Goal: Task Accomplishment & Management: Complete application form

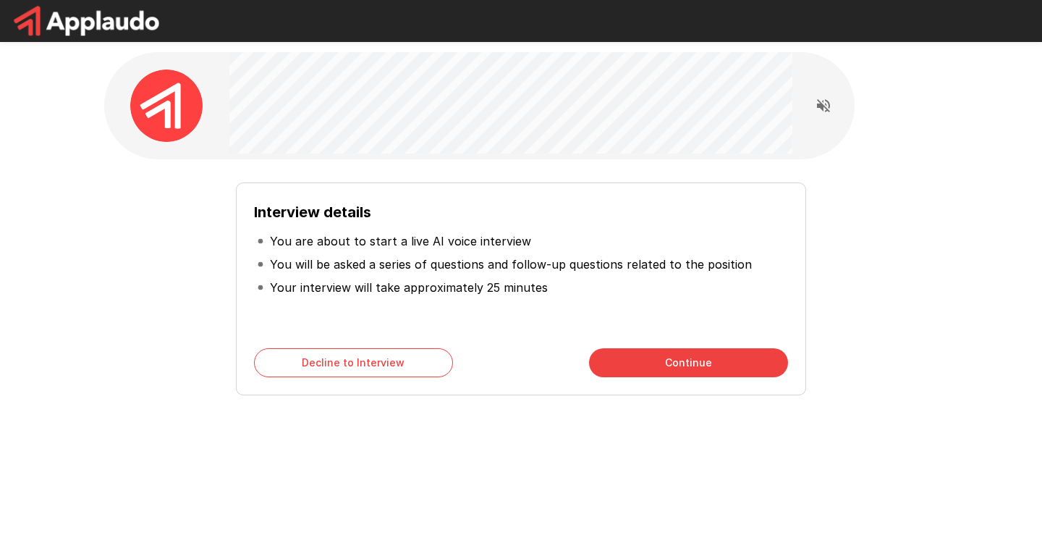
click at [196, 250] on div "Interview details You are about to start a live AI voice interview You will be …" at bounding box center [521, 283] width 822 height 224
click at [671, 362] on button "Continue" at bounding box center [688, 362] width 199 height 29
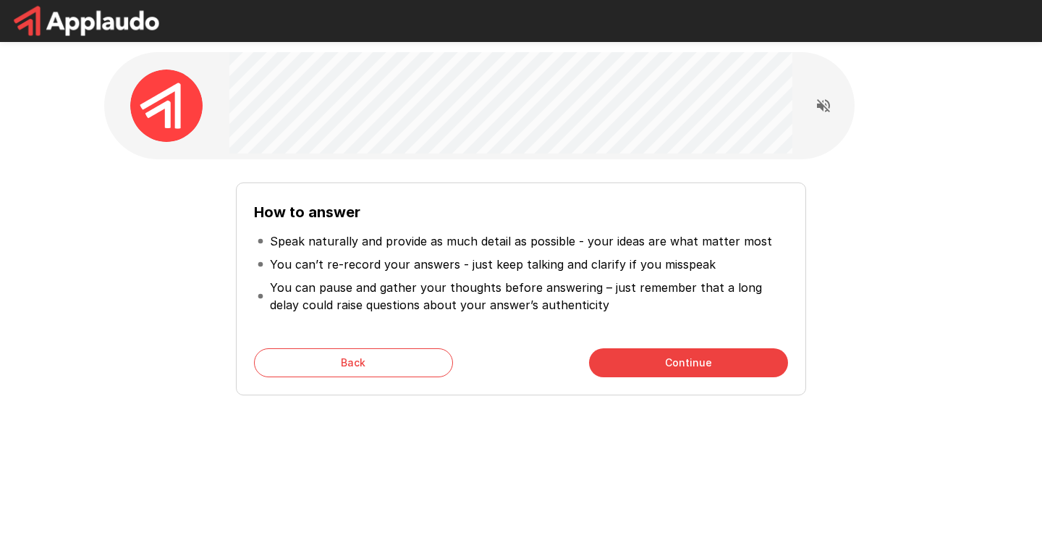
click at [671, 362] on button "Continue" at bounding box center [688, 362] width 199 height 29
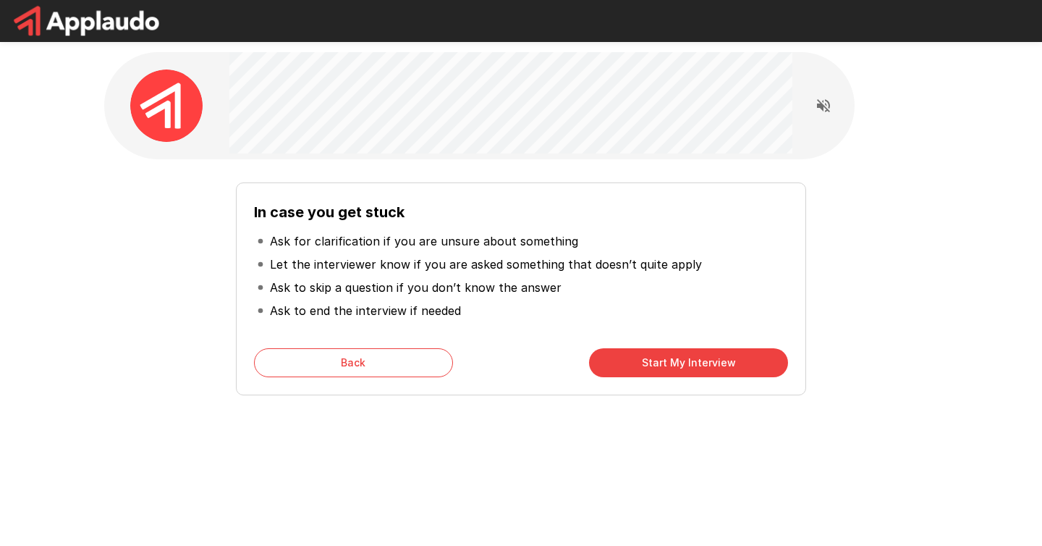
click at [658, 357] on button "Start My Interview" at bounding box center [688, 362] width 199 height 29
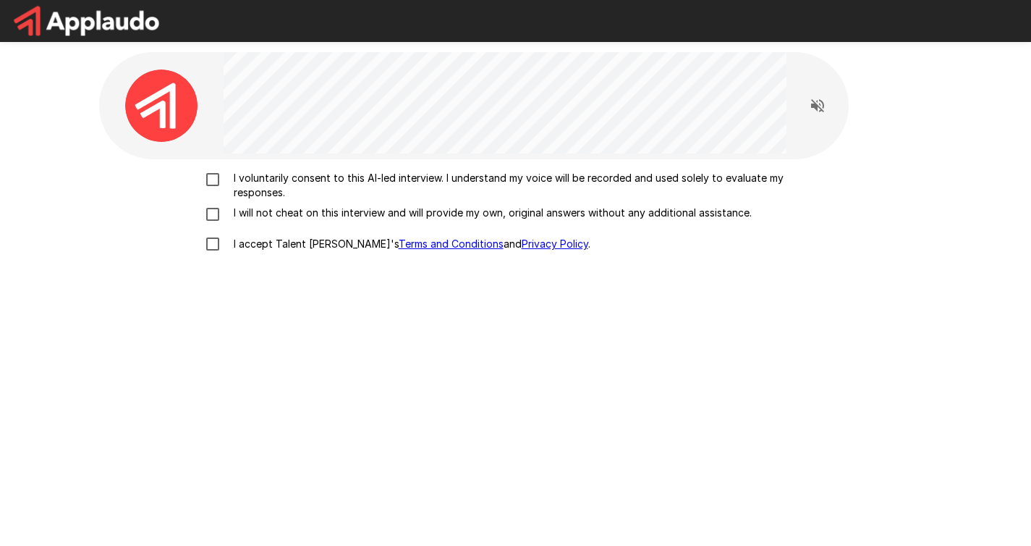
click at [205, 164] on div "I voluntarily consent to this AI-led interview. I understand my voice will be r…" at bounding box center [516, 349] width 834 height 380
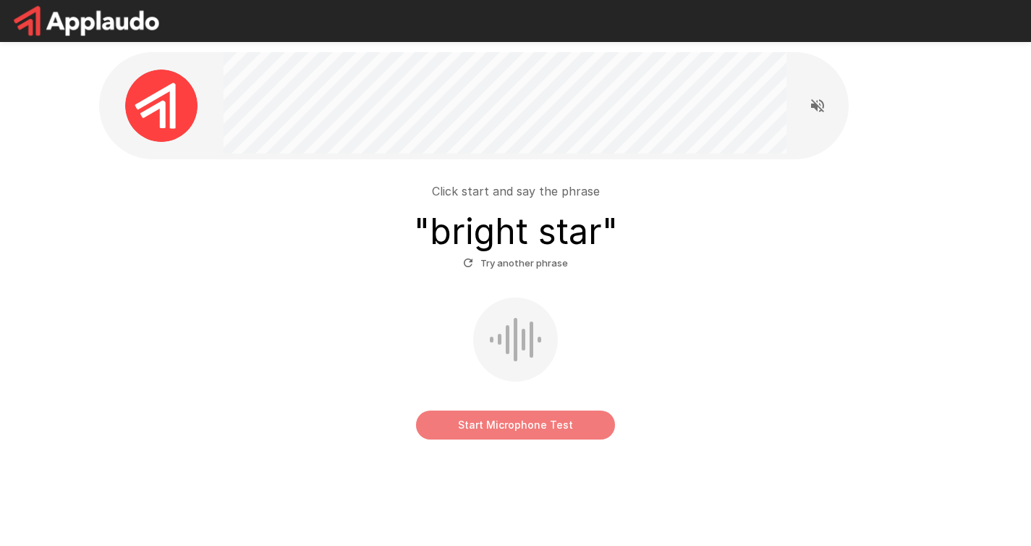
click at [512, 421] on button "Start Microphone Test" at bounding box center [515, 424] width 199 height 29
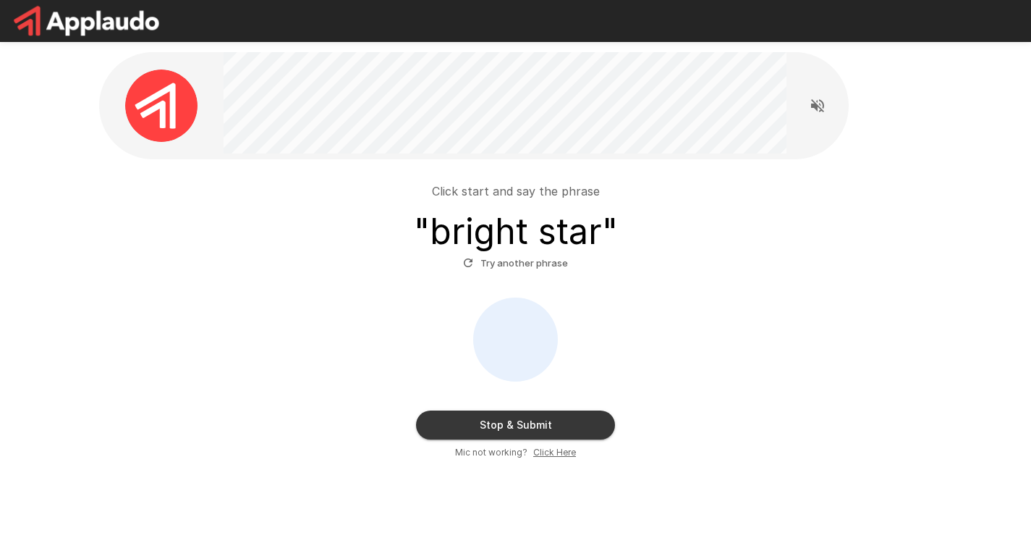
click at [499, 264] on button "Try another phrase" at bounding box center [515, 263] width 112 height 22
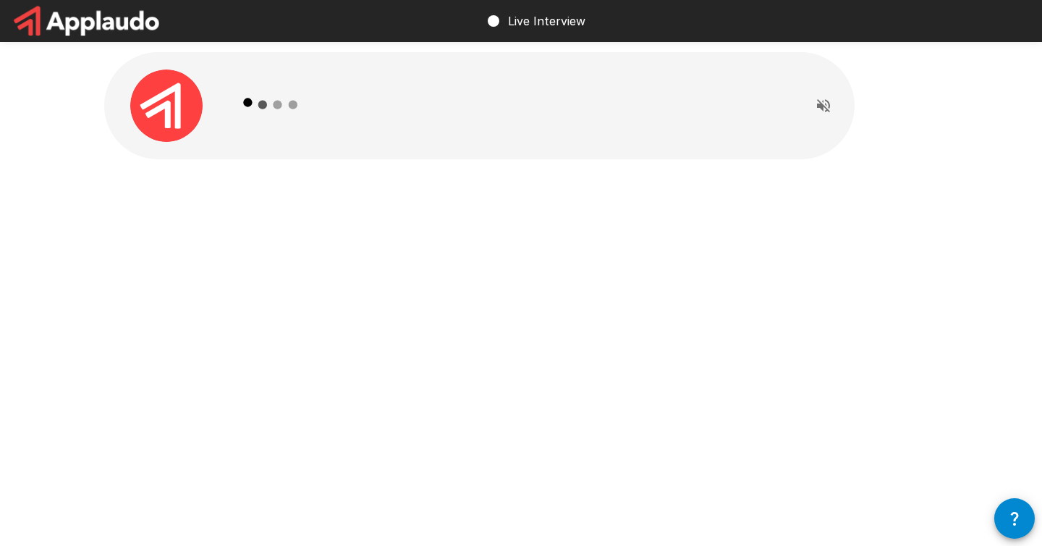
click at [470, 226] on div at bounding box center [521, 137] width 868 height 275
click at [357, 258] on div at bounding box center [521, 137] width 868 height 275
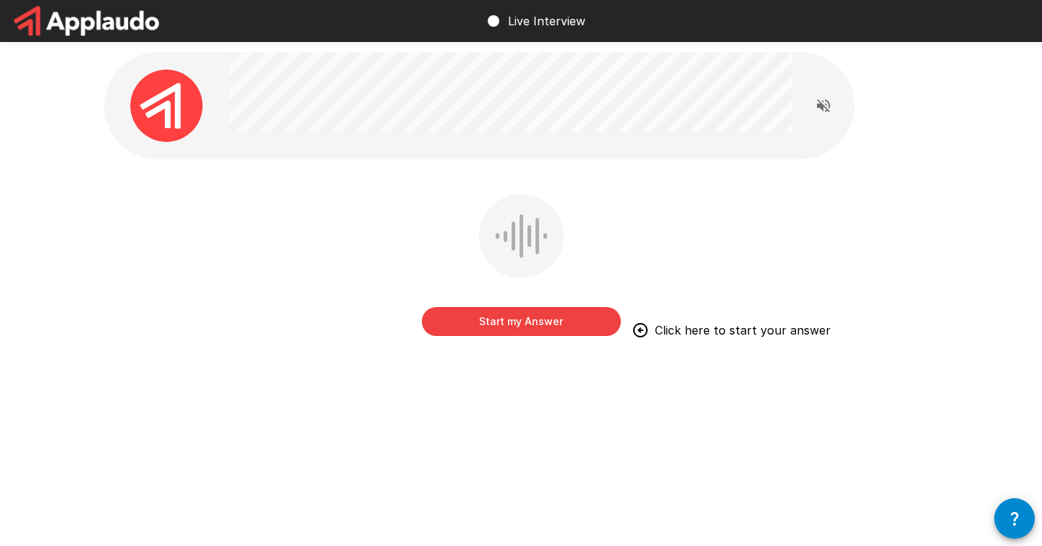
click at [507, 323] on button "Start my Answer" at bounding box center [521, 321] width 199 height 29
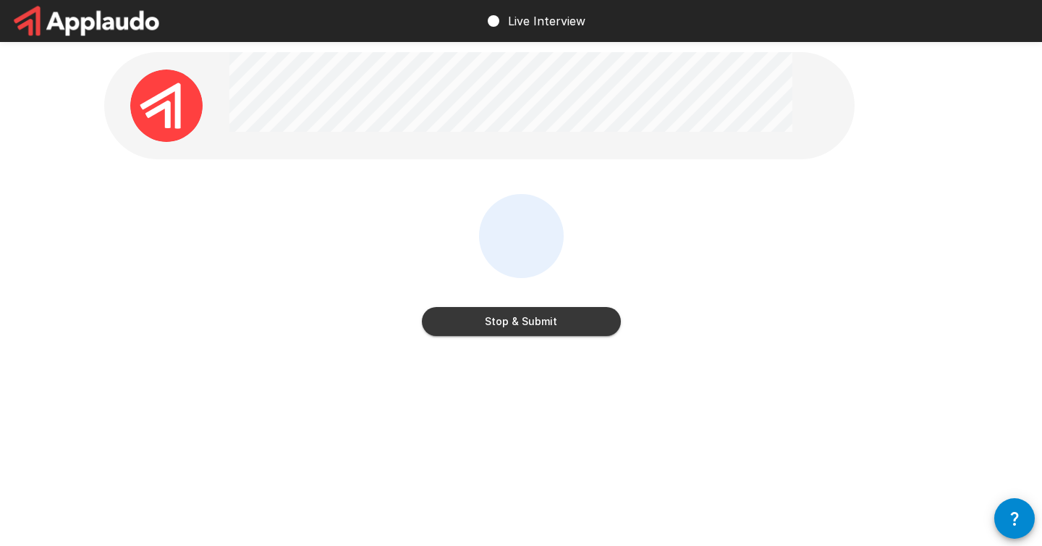
click at [515, 329] on button "Stop & Submit" at bounding box center [521, 321] width 199 height 29
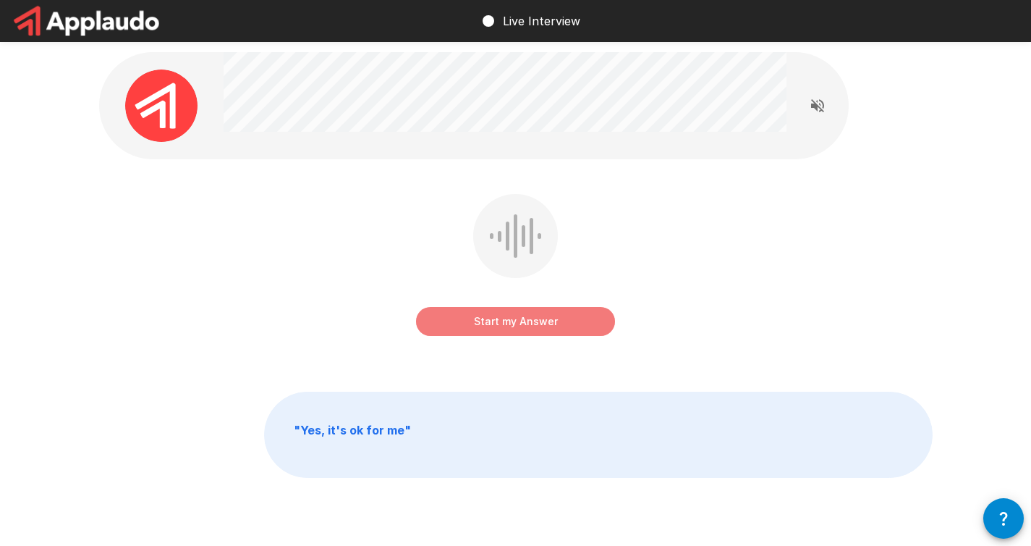
click at [498, 322] on button "Start my Answer" at bounding box center [515, 321] width 199 height 29
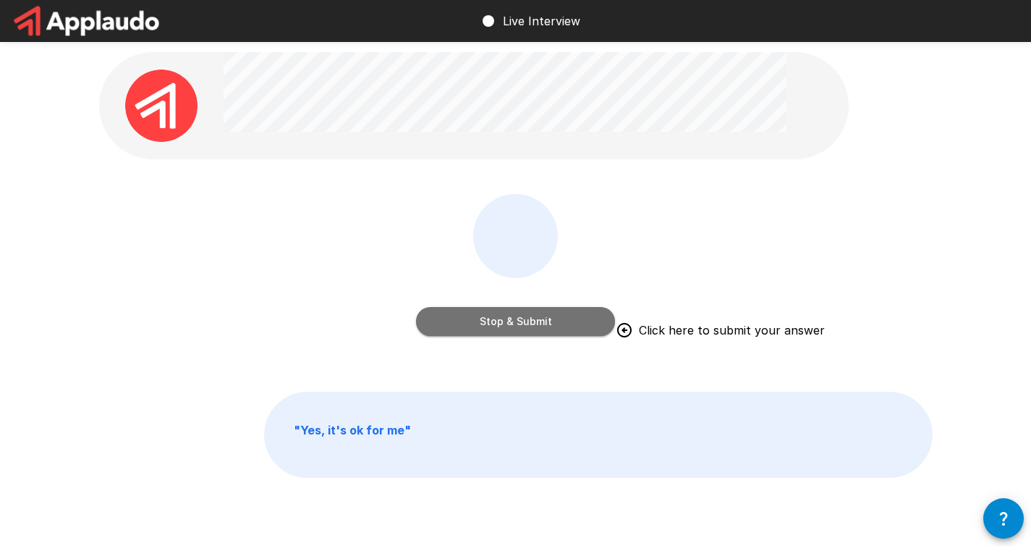
click at [536, 325] on button "Stop & Submit" at bounding box center [515, 321] width 199 height 29
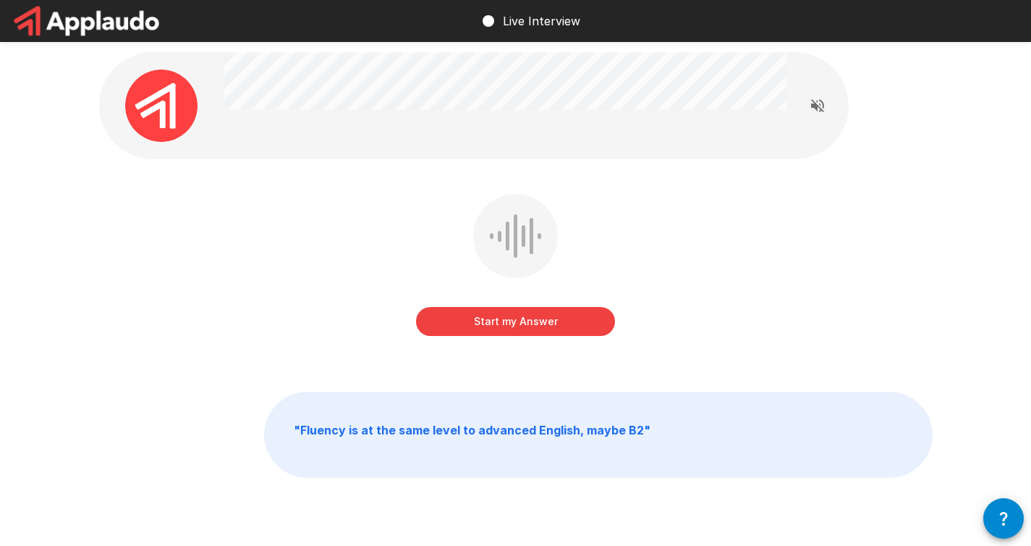
click at [501, 322] on button "Start my Answer" at bounding box center [515, 321] width 199 height 29
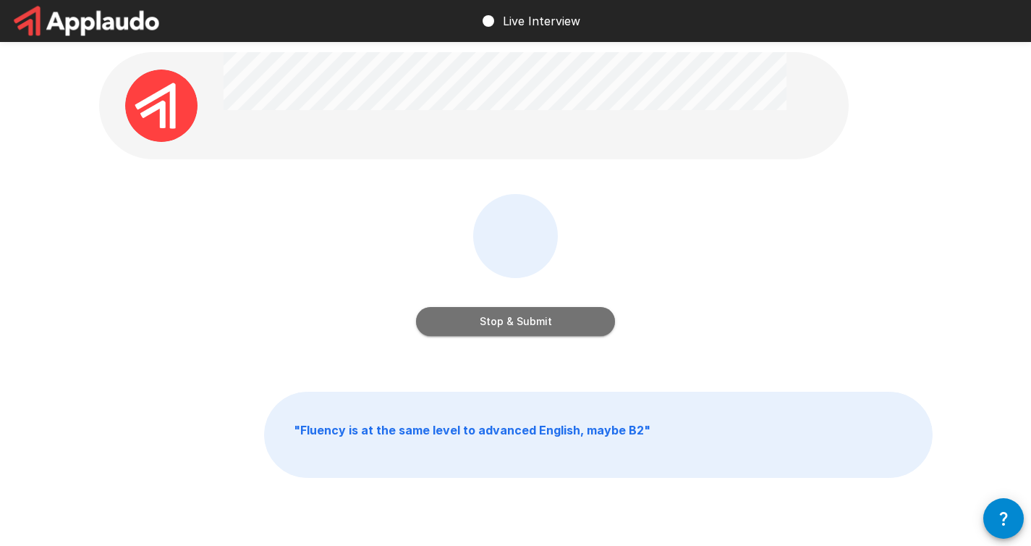
click at [491, 322] on button "Stop & Submit" at bounding box center [515, 321] width 199 height 29
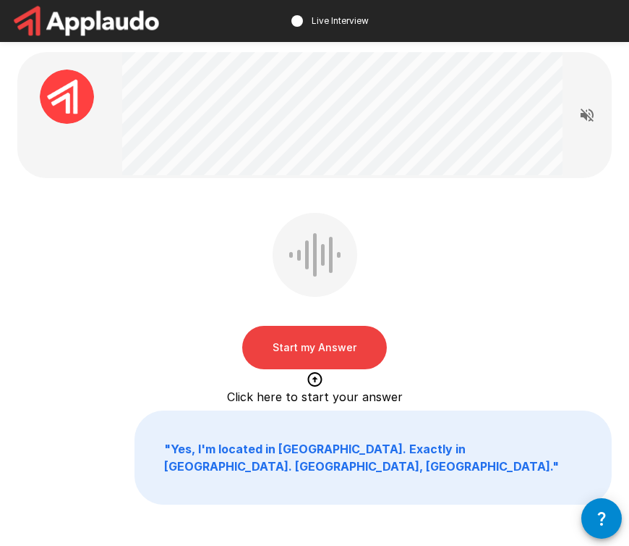
click at [453, 325] on div "Start my Answer Click here to start your answer" at bounding box center [314, 294] width 595 height 163
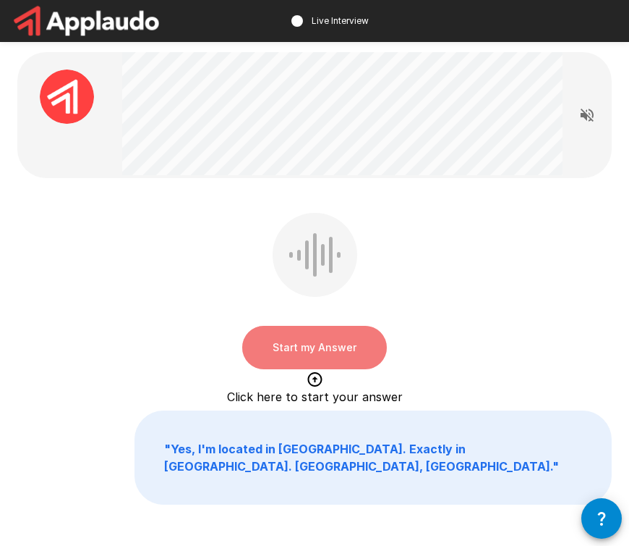
click at [295, 345] on button "Start my Answer" at bounding box center [314, 347] width 145 height 43
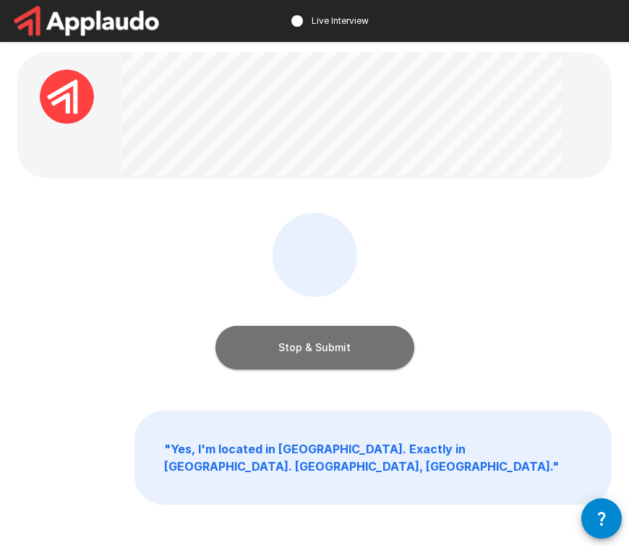
click at [295, 345] on button "Stop & Submit" at bounding box center [315, 347] width 199 height 43
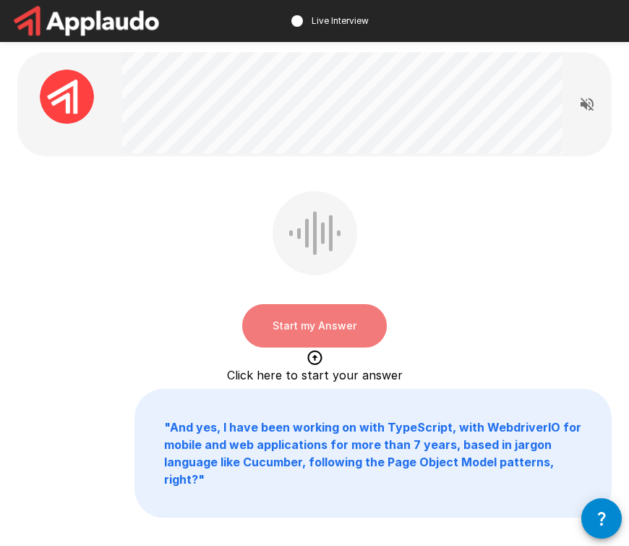
click at [343, 331] on button "Start my Answer" at bounding box center [314, 325] width 145 height 43
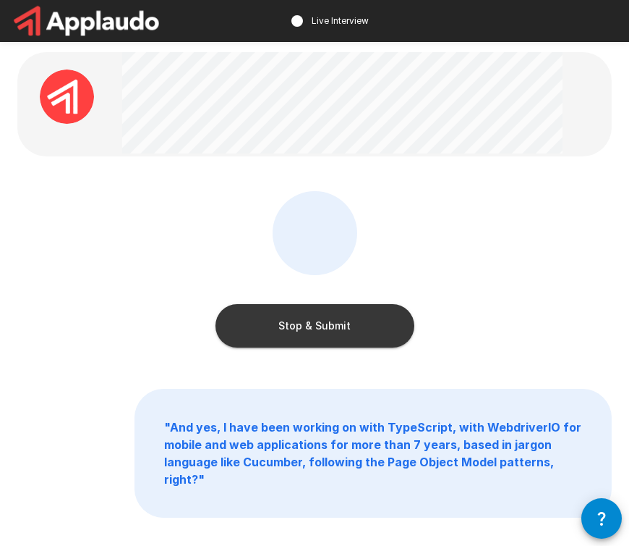
click at [301, 325] on button "Stop & Submit" at bounding box center [315, 325] width 199 height 43
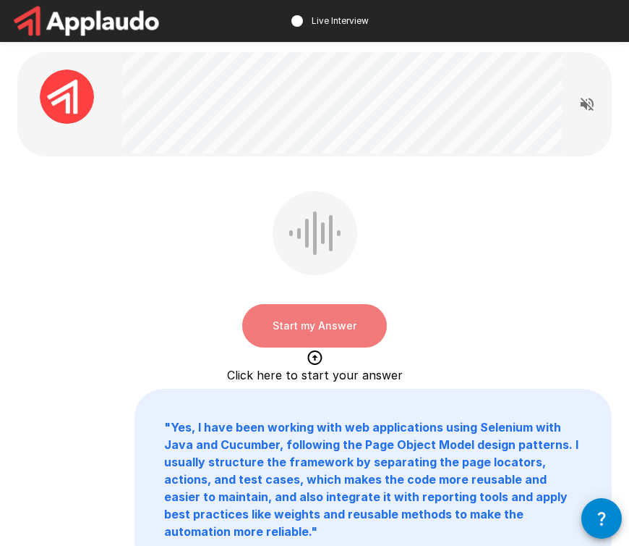
click at [349, 321] on button "Start my Answer" at bounding box center [314, 325] width 145 height 43
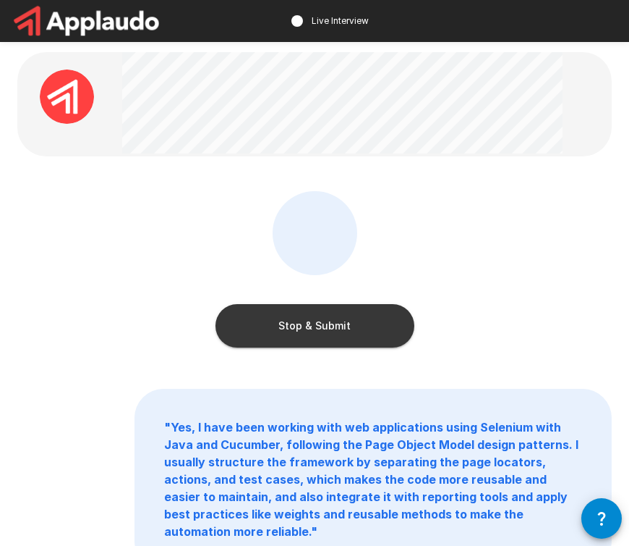
click at [313, 330] on button "Stop & Submit" at bounding box center [315, 325] width 199 height 43
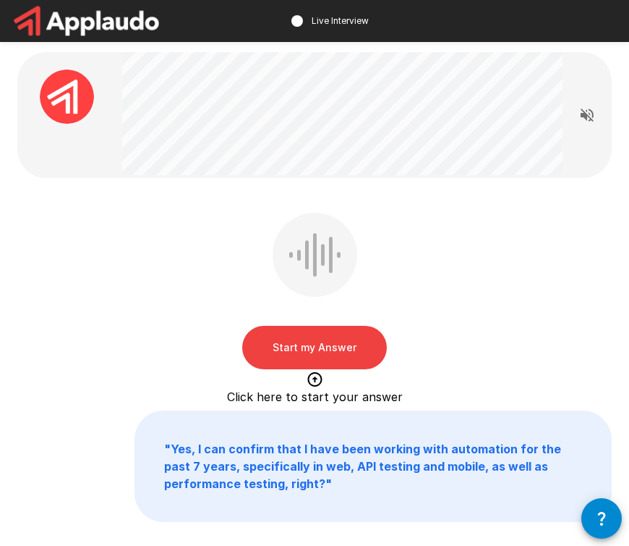
click at [333, 341] on button "Start my Answer" at bounding box center [314, 347] width 145 height 43
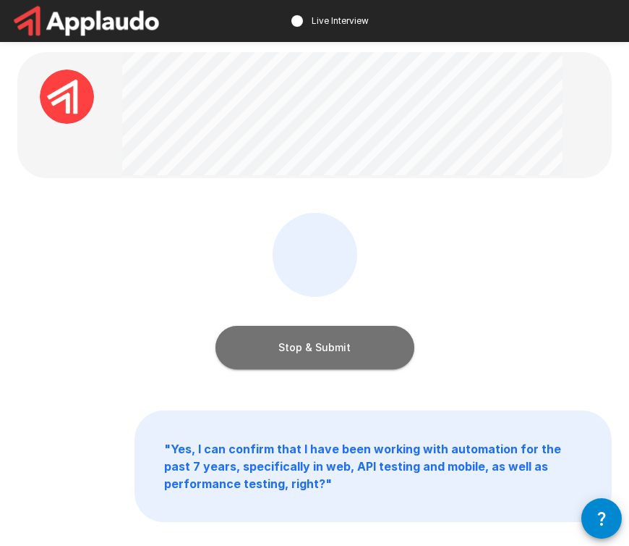
click at [328, 347] on button "Stop & Submit" at bounding box center [315, 347] width 199 height 43
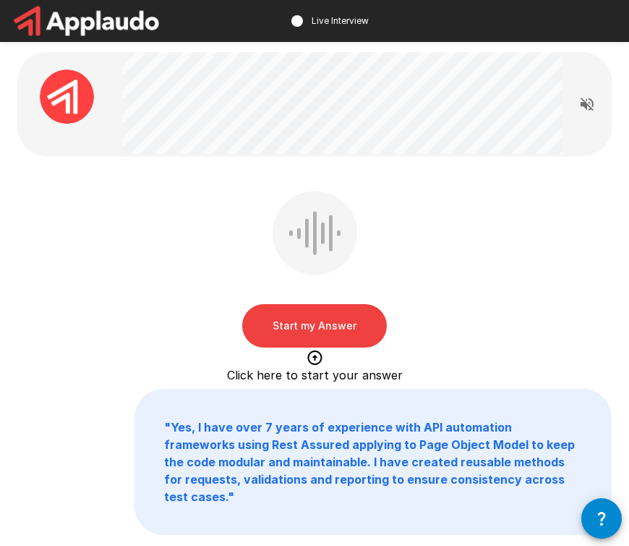
click at [328, 322] on button "Start my Answer" at bounding box center [314, 325] width 145 height 43
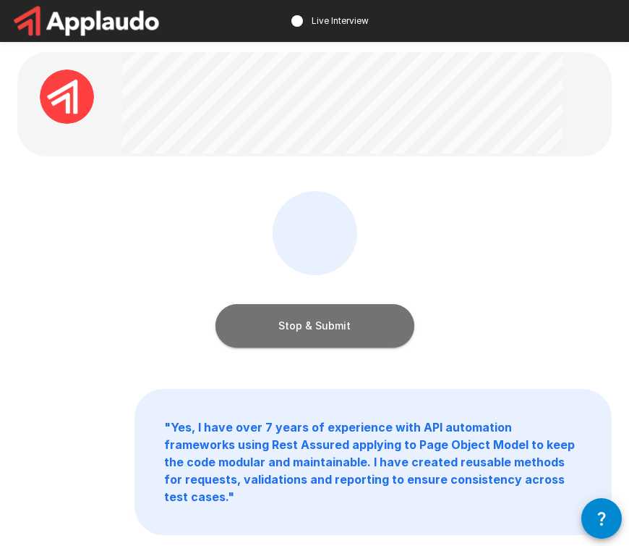
click at [316, 331] on button "Stop & Submit" at bounding box center [315, 325] width 199 height 43
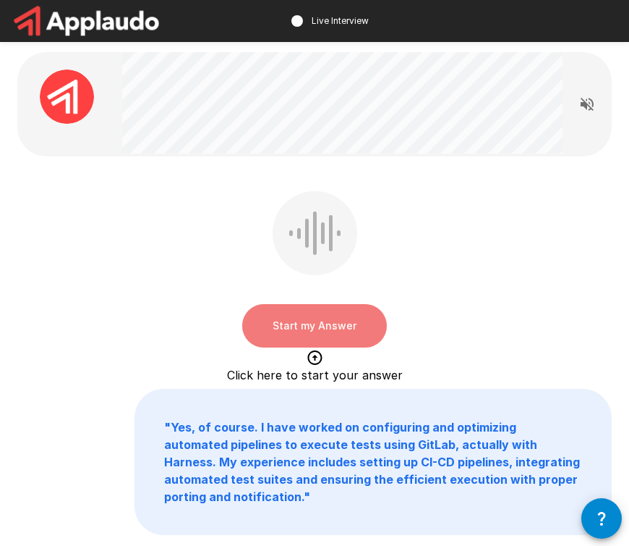
click at [310, 319] on button "Start my Answer" at bounding box center [314, 325] width 145 height 43
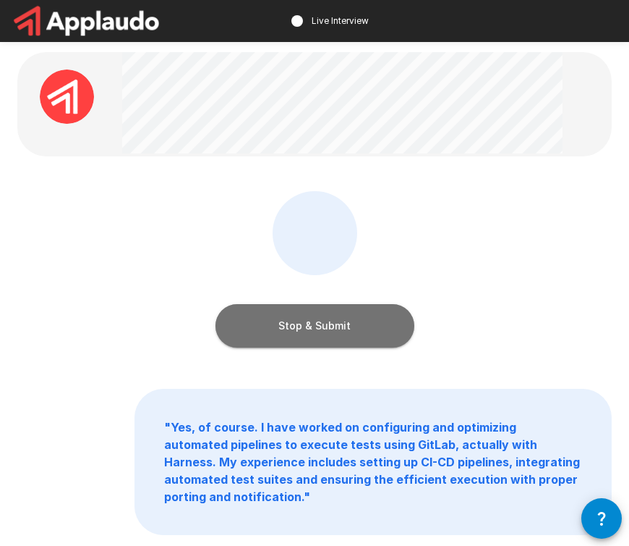
click at [322, 324] on button "Stop & Submit" at bounding box center [315, 325] width 199 height 43
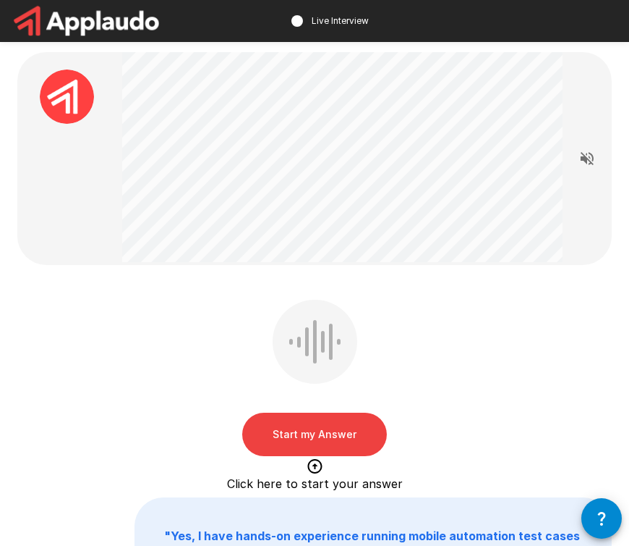
click at [296, 425] on button "Start my Answer" at bounding box center [314, 433] width 145 height 43
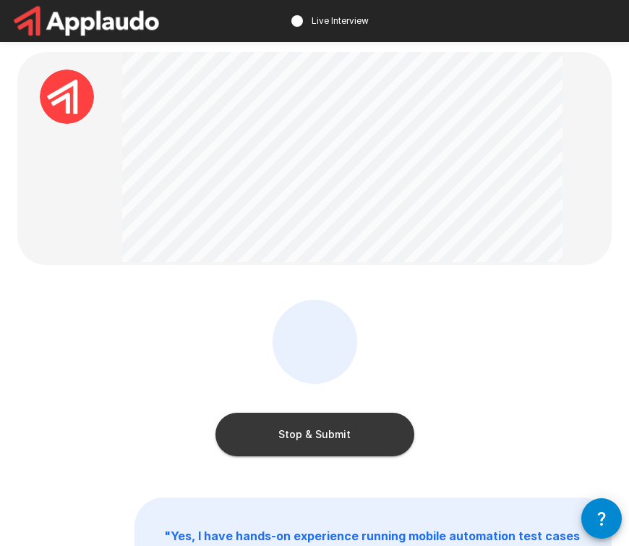
click at [159, 407] on div "Stop & Submit" at bounding box center [314, 381] width 595 height 163
click at [341, 431] on button "Stop & Submit" at bounding box center [315, 433] width 199 height 43
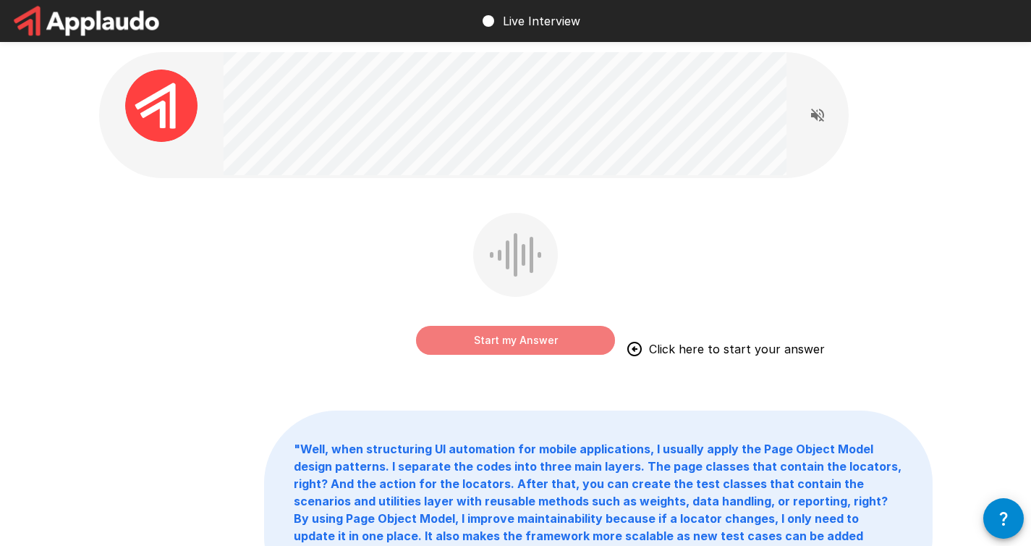
click at [517, 339] on button "Start my Answer" at bounding box center [515, 340] width 199 height 29
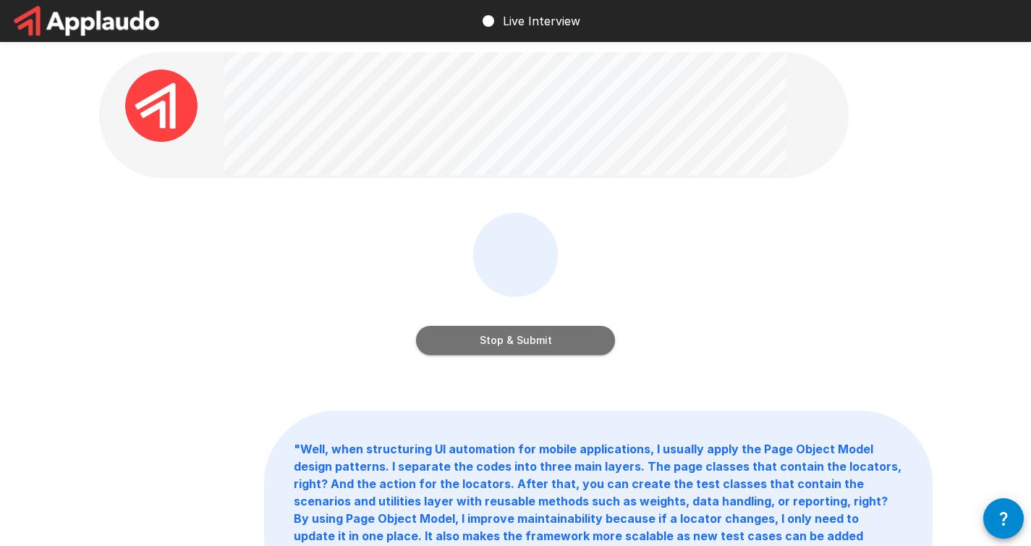
click at [496, 342] on button "Stop & Submit" at bounding box center [515, 340] width 199 height 29
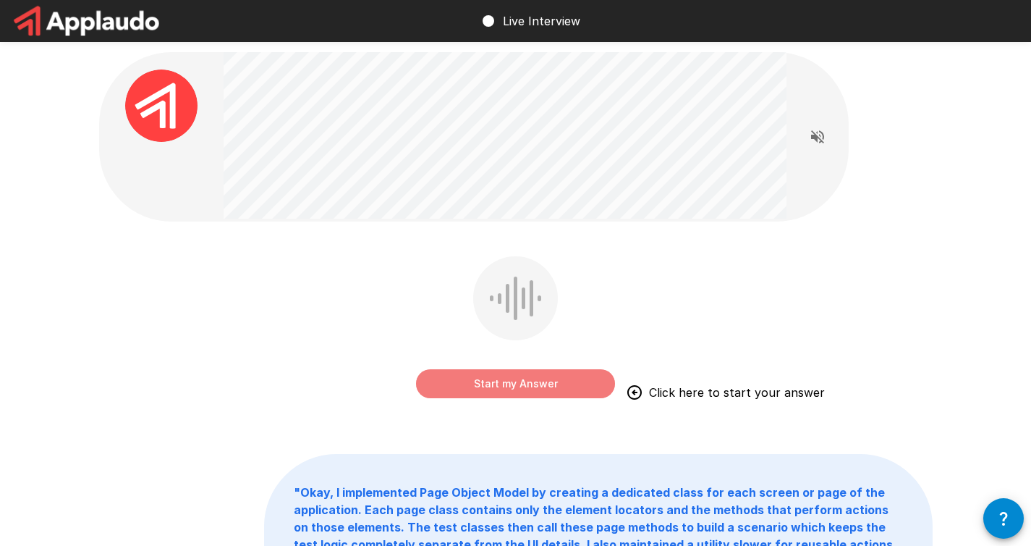
click at [501, 381] on button "Start my Answer" at bounding box center [515, 383] width 199 height 29
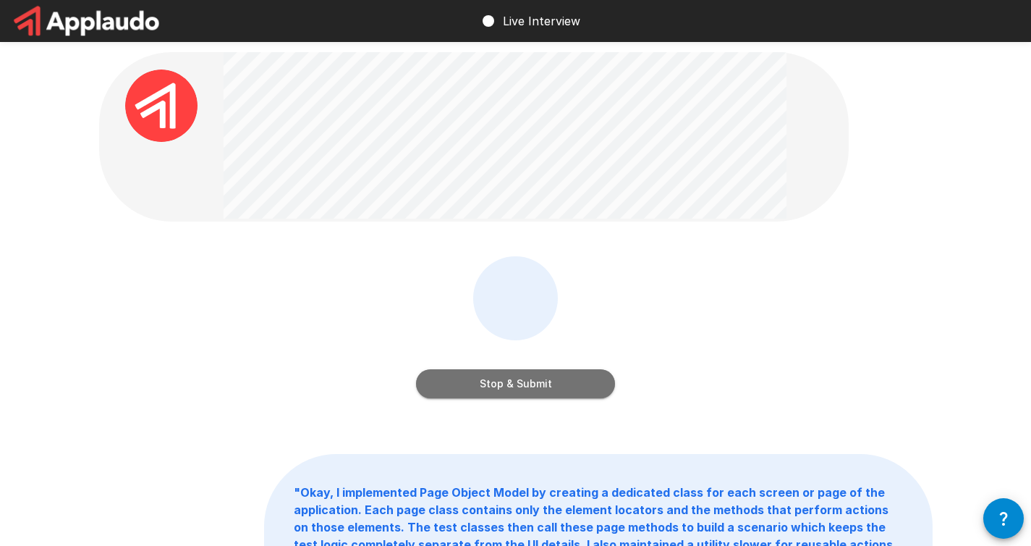
click at [532, 390] on button "Stop & Submit" at bounding box center [515, 383] width 199 height 29
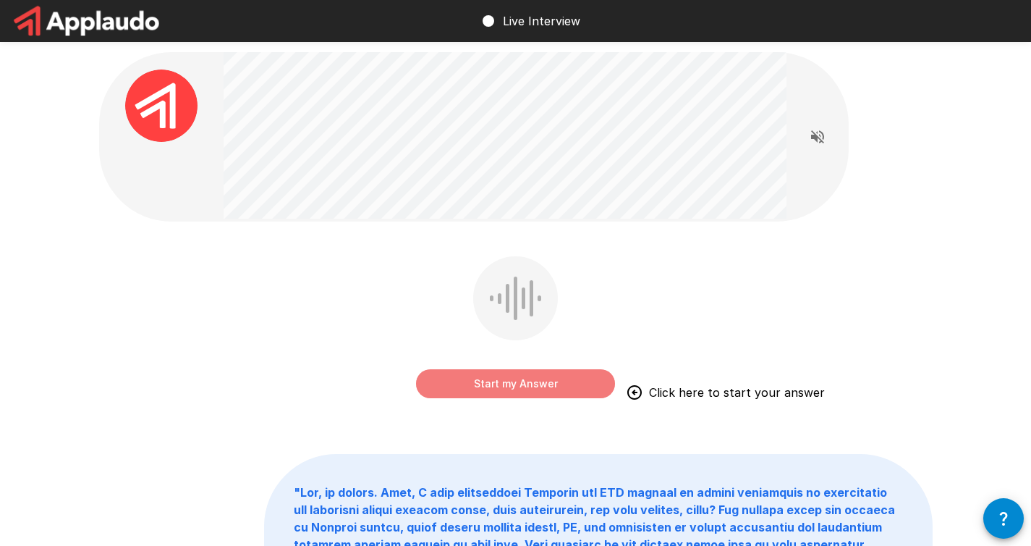
click at [513, 385] on button "Start my Answer" at bounding box center [515, 383] width 199 height 29
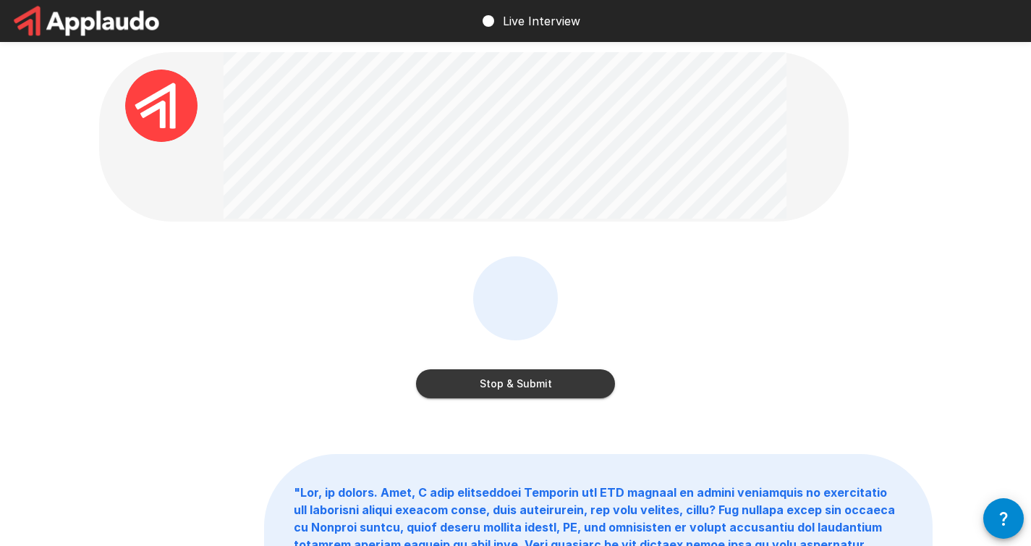
click at [492, 380] on button "Stop & Submit" at bounding box center [515, 383] width 199 height 29
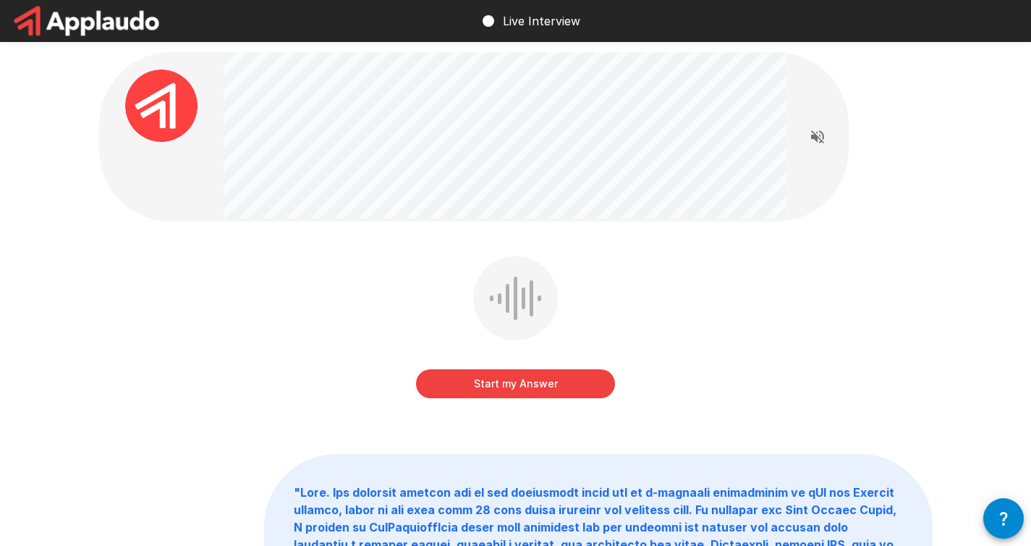
click at [924, 234] on div "Start my Answer " "" at bounding box center [516, 410] width 868 height 820
click at [533, 389] on button "Start my Answer" at bounding box center [515, 383] width 199 height 29
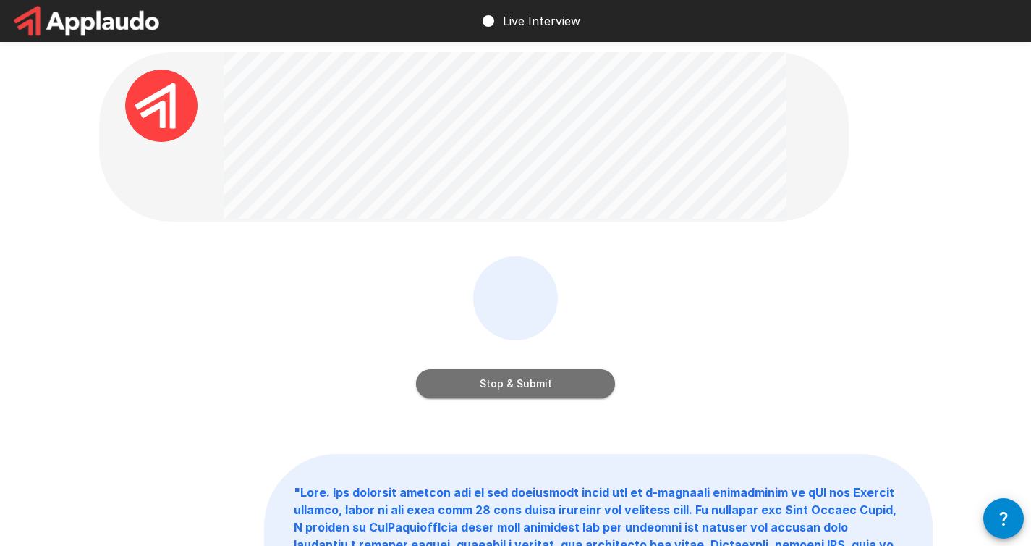
click at [501, 384] on button "Stop & Submit" at bounding box center [515, 383] width 199 height 29
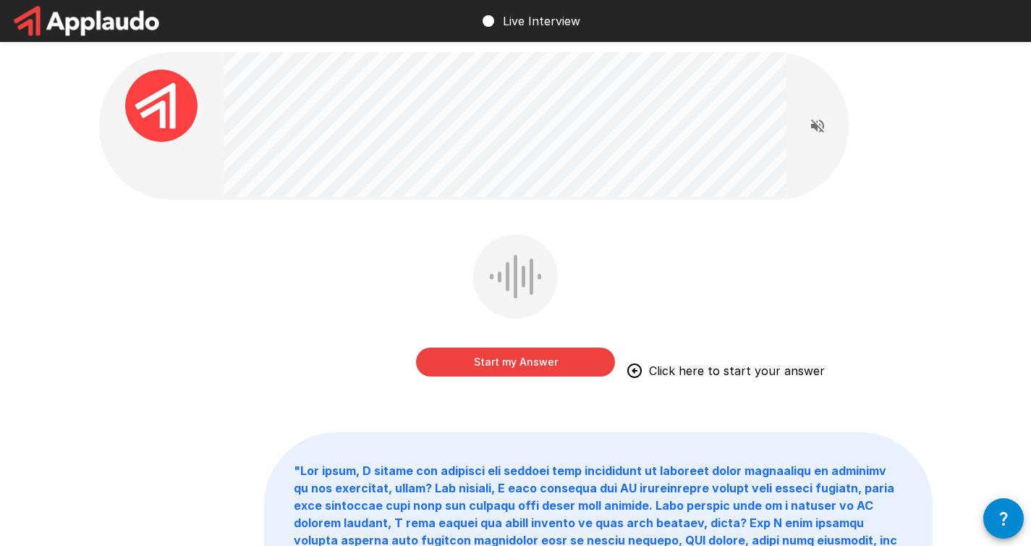
click at [525, 361] on button "Start my Answer" at bounding box center [515, 361] width 199 height 29
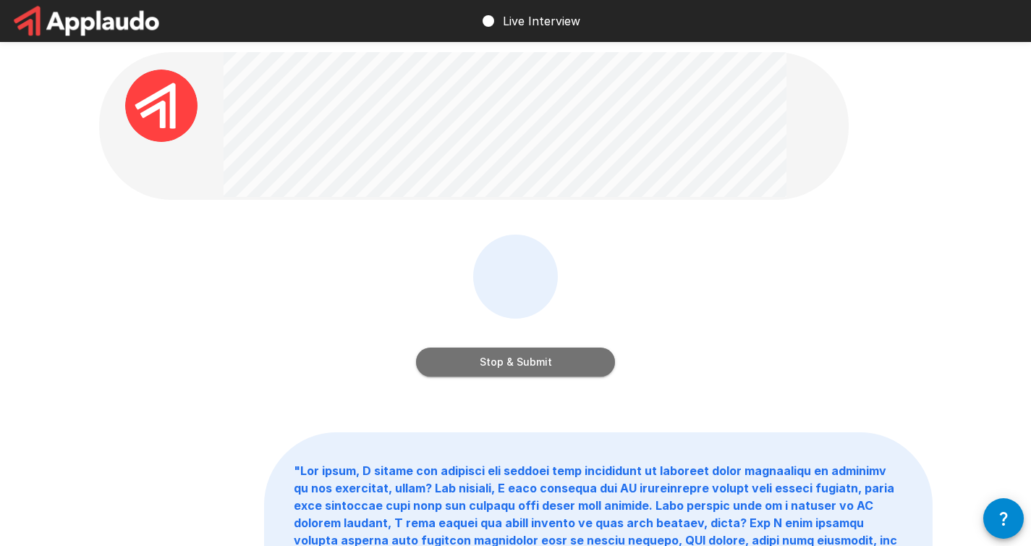
click at [523, 368] on button "Stop & Submit" at bounding box center [515, 361] width 199 height 29
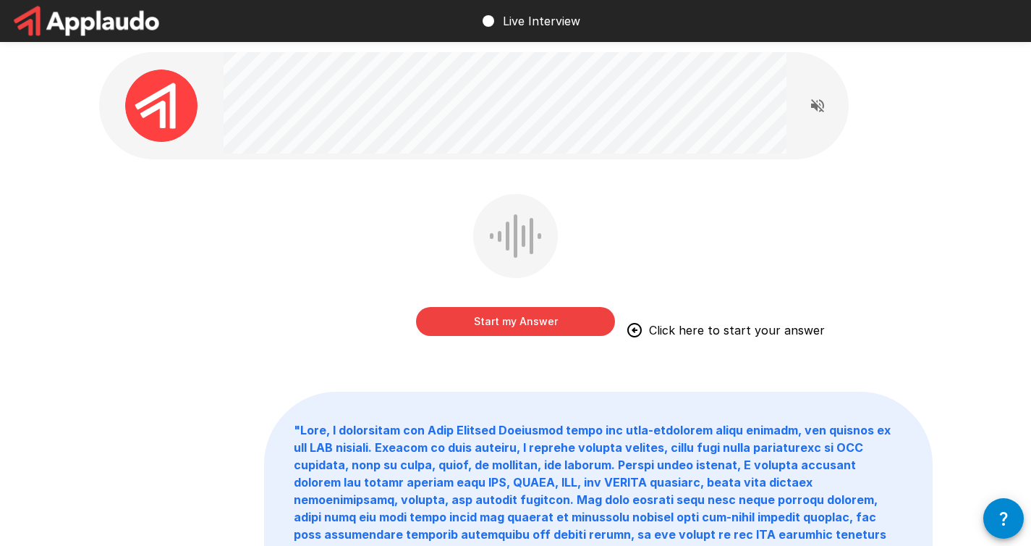
click at [499, 331] on button "Start my Answer" at bounding box center [515, 321] width 199 height 29
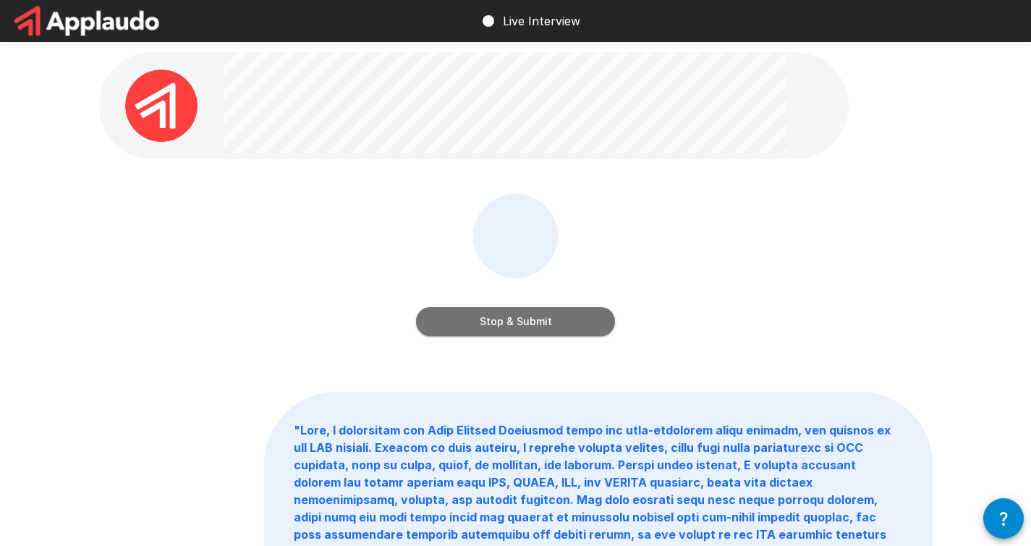
click at [514, 331] on button "Stop & Submit" at bounding box center [515, 321] width 199 height 29
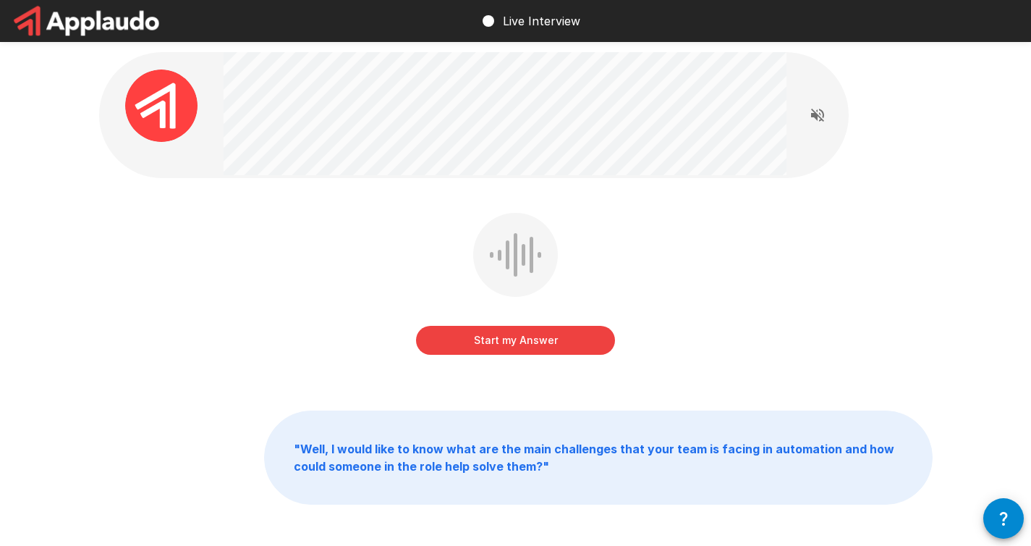
click at [486, 334] on button "Start my Answer" at bounding box center [515, 340] width 199 height 29
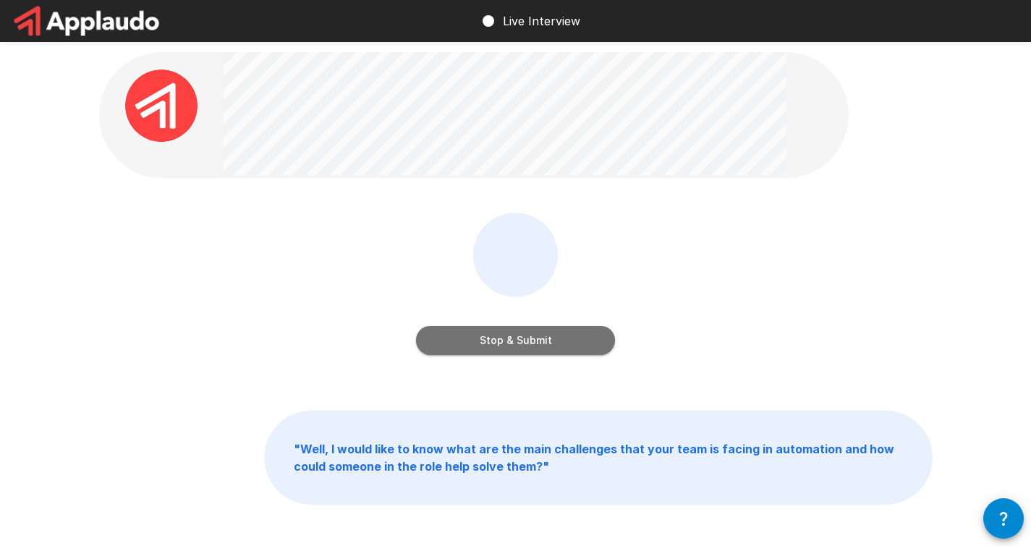
click at [505, 338] on button "Stop & Submit" at bounding box center [515, 340] width 199 height 29
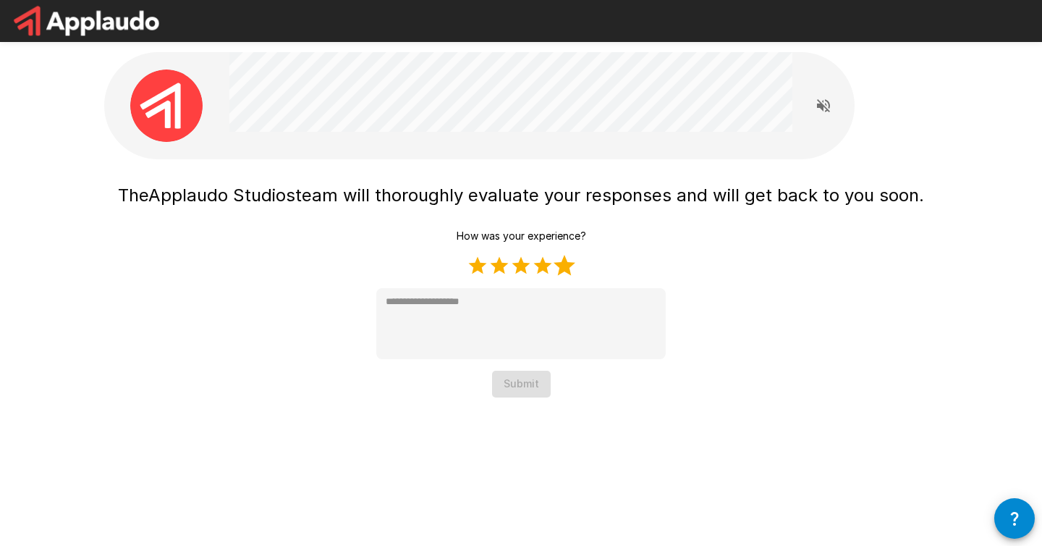
click at [565, 270] on label "5 Stars" at bounding box center [565, 266] width 22 height 22
type textarea "*"
click at [504, 384] on button "Submit" at bounding box center [521, 383] width 59 height 27
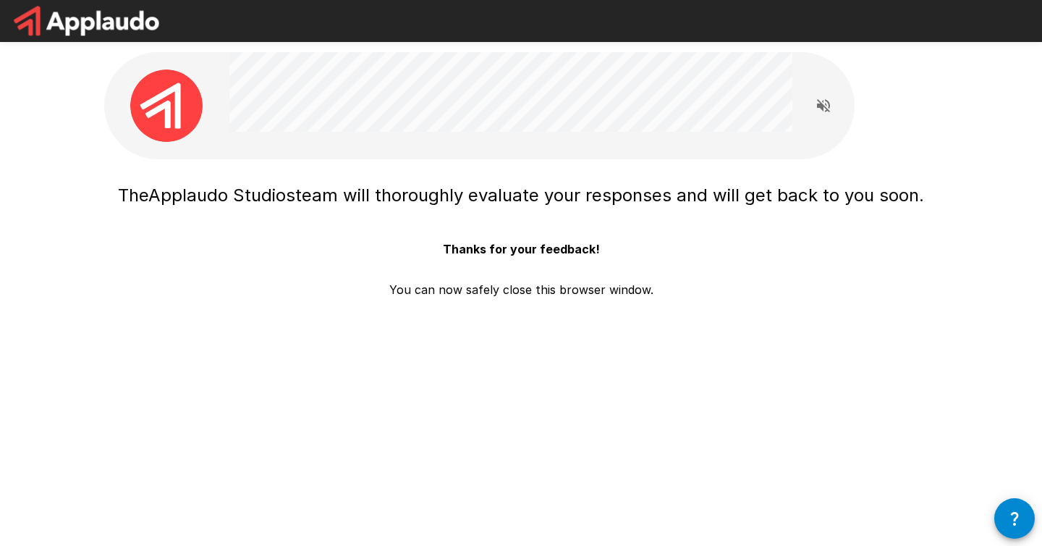
click at [821, 106] on icon "Read questions aloud" at bounding box center [823, 105] width 13 height 13
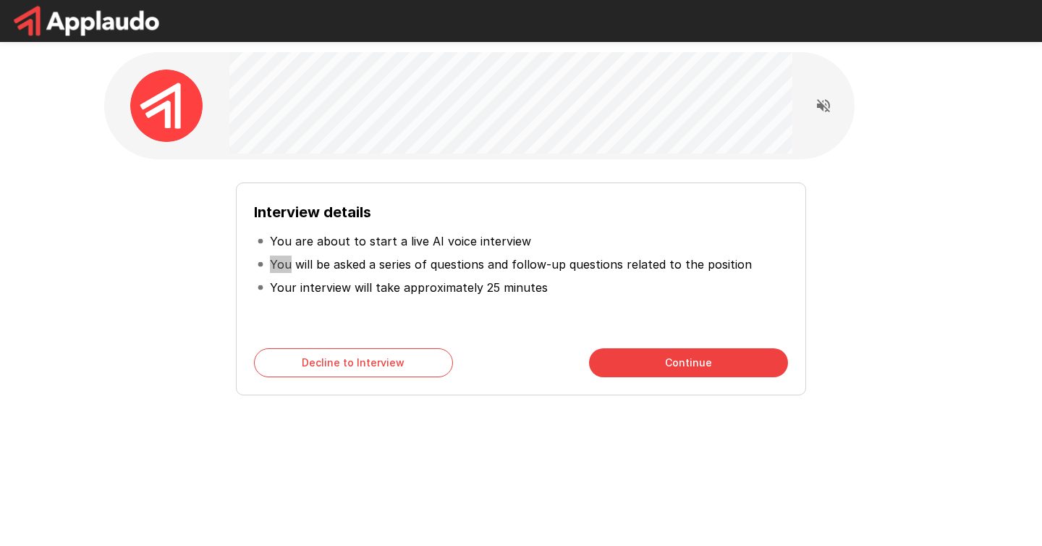
click at [158, 274] on div "Interview details You are about to start a live AI voice interview You will be …" at bounding box center [521, 283] width 822 height 224
